Goal: Check status: Check status

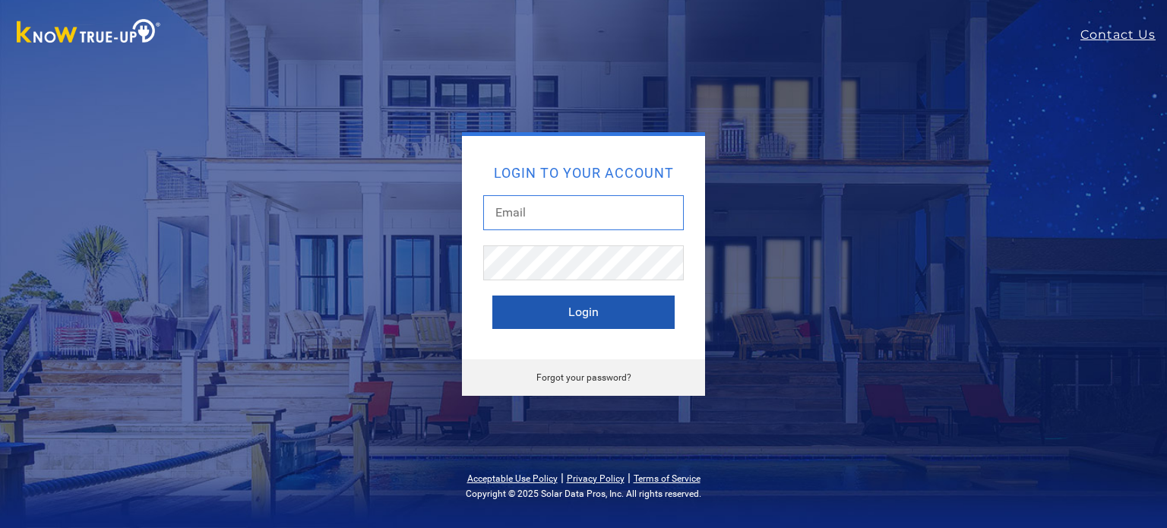
type input "[EMAIL_ADDRESS][DOMAIN_NAME]"
click at [561, 325] on button "Login" at bounding box center [583, 311] width 182 height 33
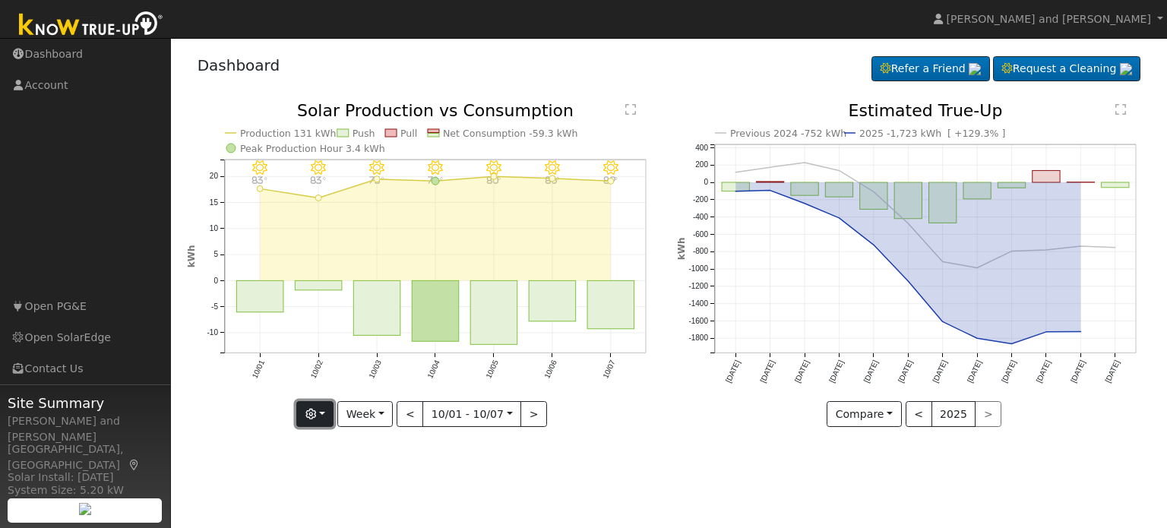
click at [311, 413] on button "button" at bounding box center [314, 414] width 37 height 26
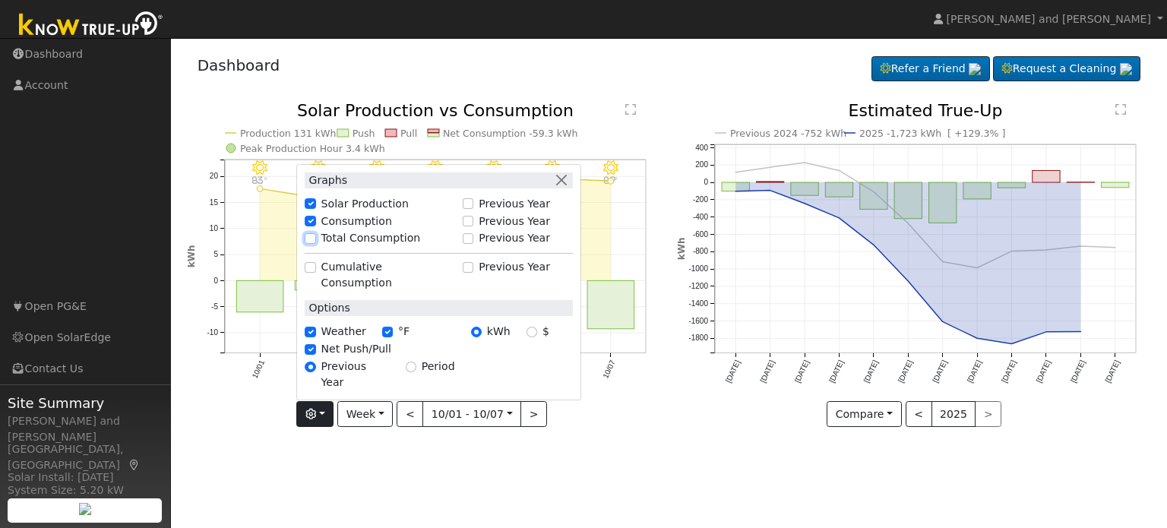
click at [315, 244] on input "Total Consumption" at bounding box center [310, 238] width 11 height 11
checkbox input "true"
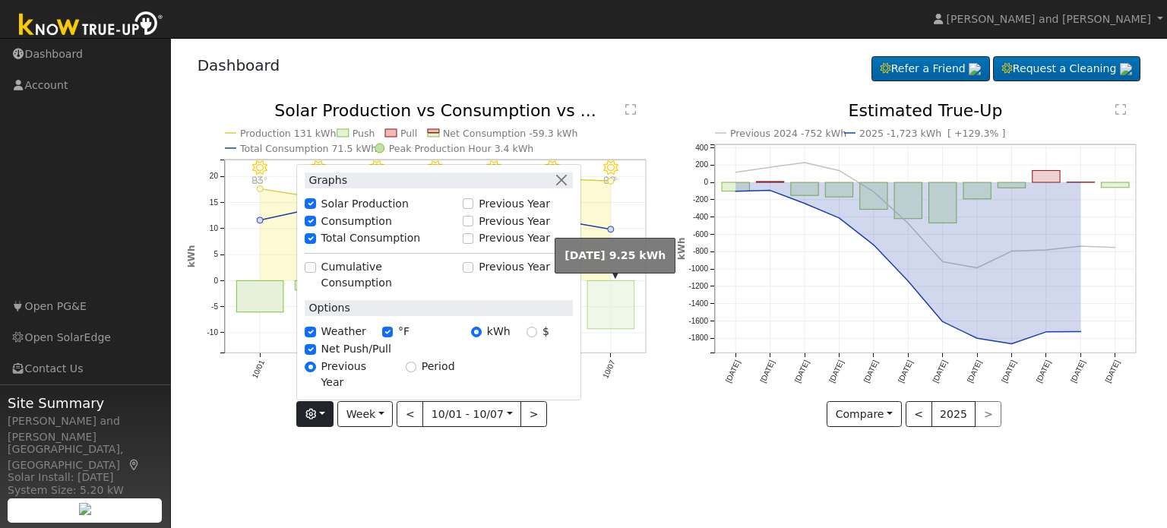
click at [606, 299] on rect "onclick=""" at bounding box center [610, 305] width 47 height 48
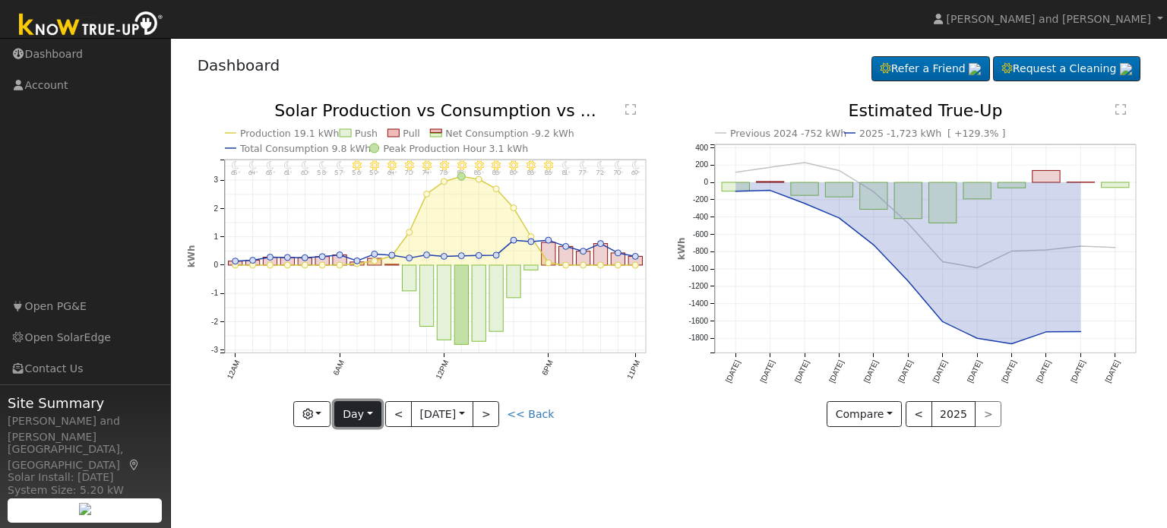
click at [353, 408] on button "Day" at bounding box center [357, 414] width 47 height 26
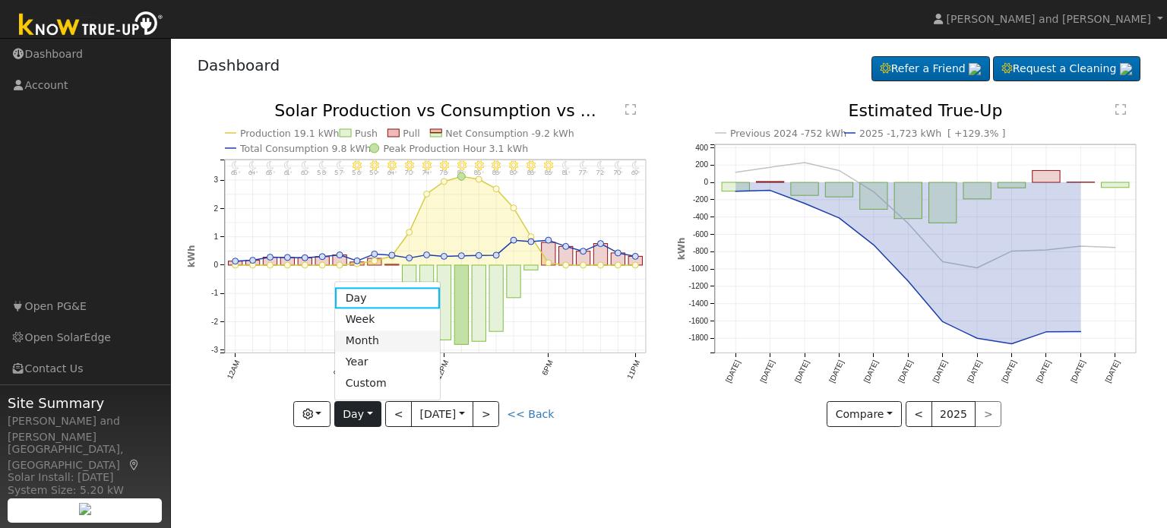
click at [366, 340] on link "Month" at bounding box center [388, 340] width 106 height 21
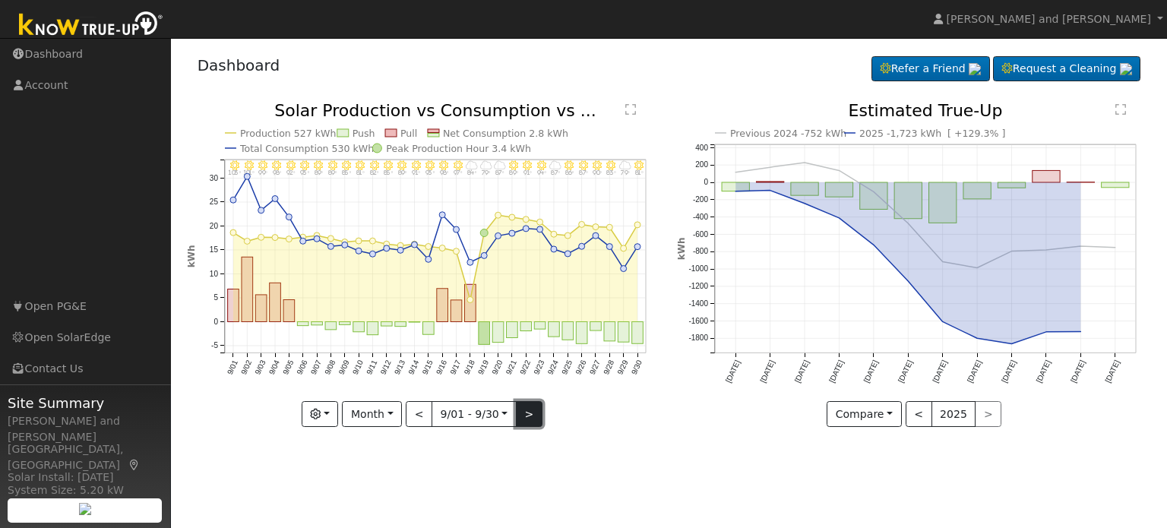
click at [525, 417] on button ">" at bounding box center [529, 414] width 27 height 26
type input "2025-10-01"
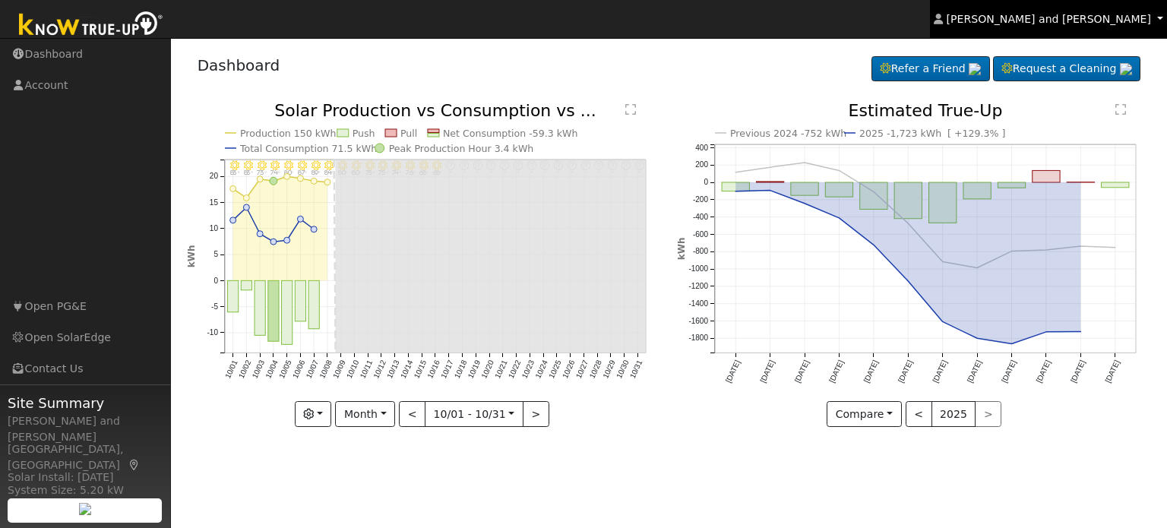
click at [1073, 18] on span "Michael and Connie Harris" at bounding box center [1048, 19] width 204 height 12
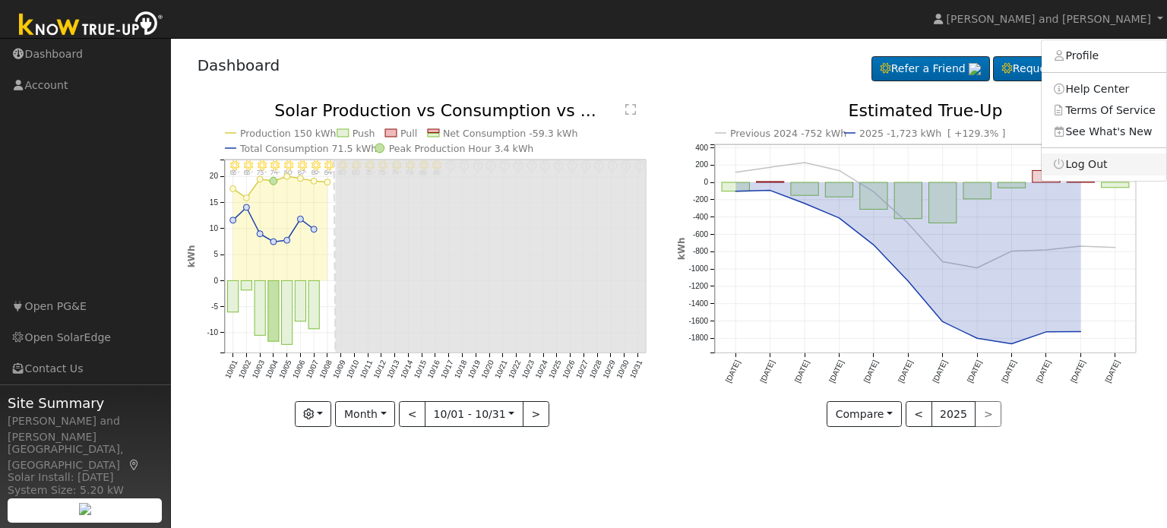
click at [1091, 162] on link "Log Out" at bounding box center [1103, 163] width 125 height 21
